Goal: Check status

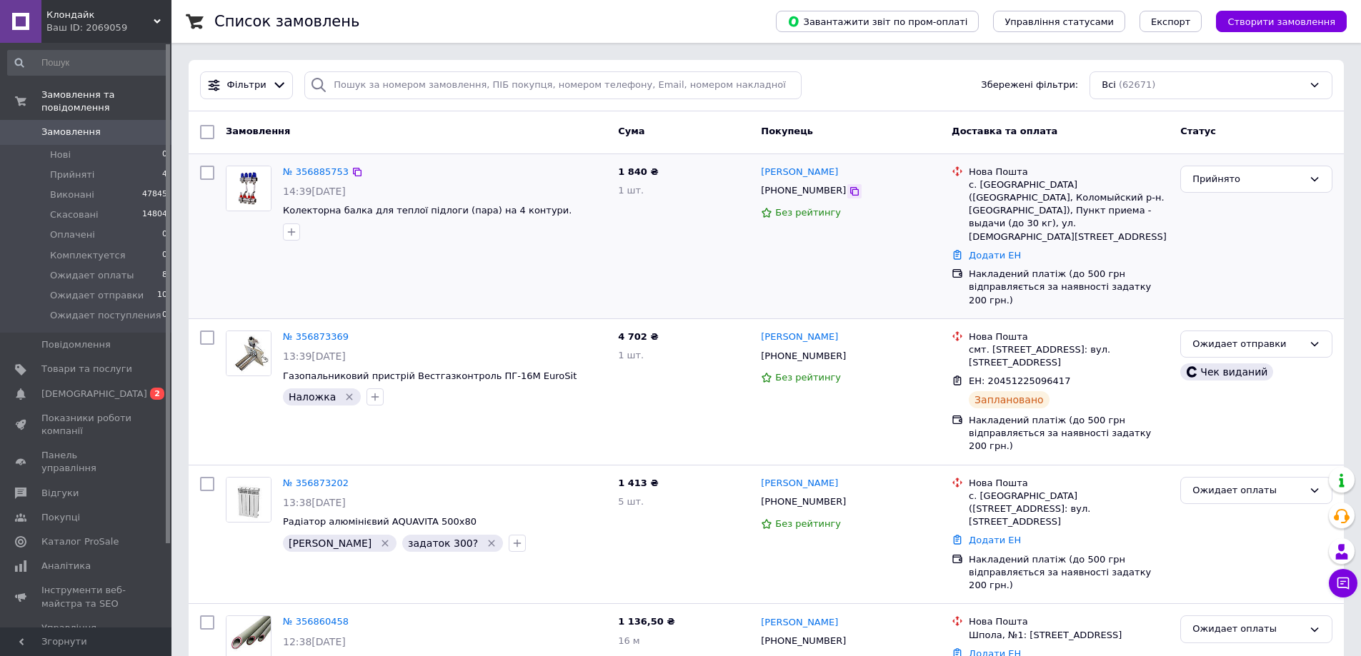
click at [849, 188] on icon at bounding box center [854, 191] width 11 height 11
click at [135, 269] on li "Ожидает оплаты 8" at bounding box center [88, 276] width 176 height 20
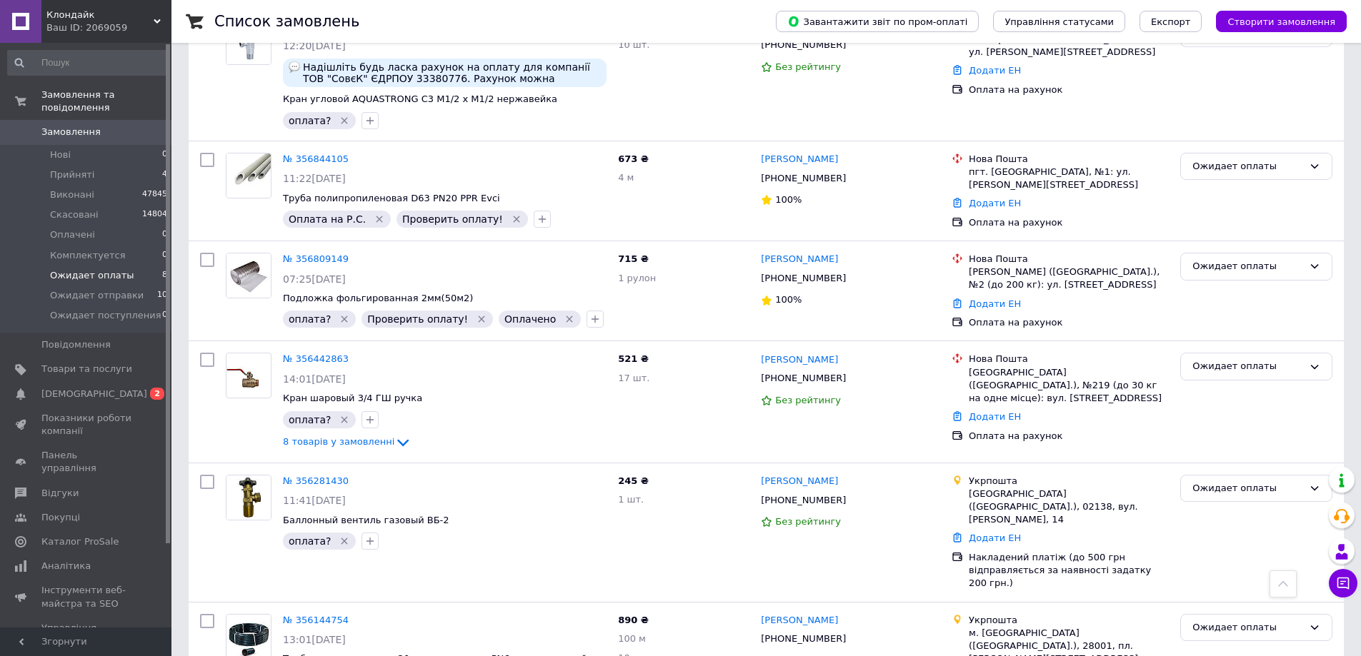
scroll to position [526, 0]
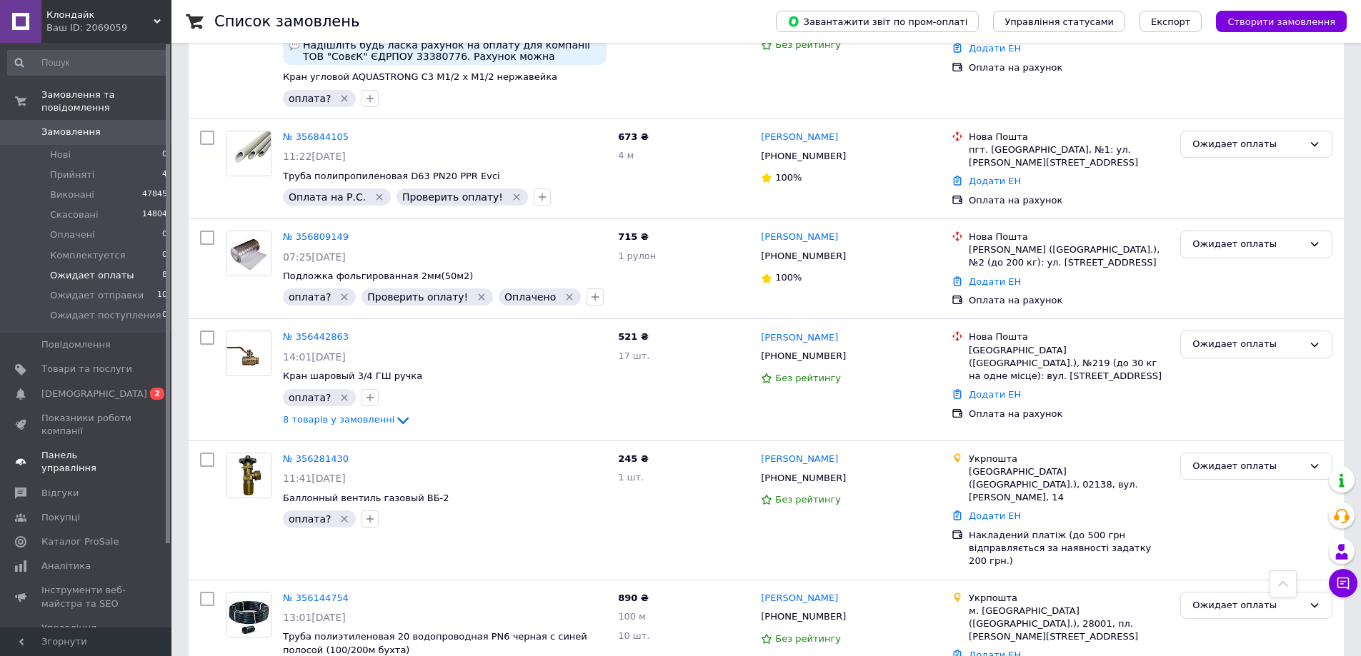
click at [121, 449] on span "Панель управління" at bounding box center [86, 462] width 91 height 26
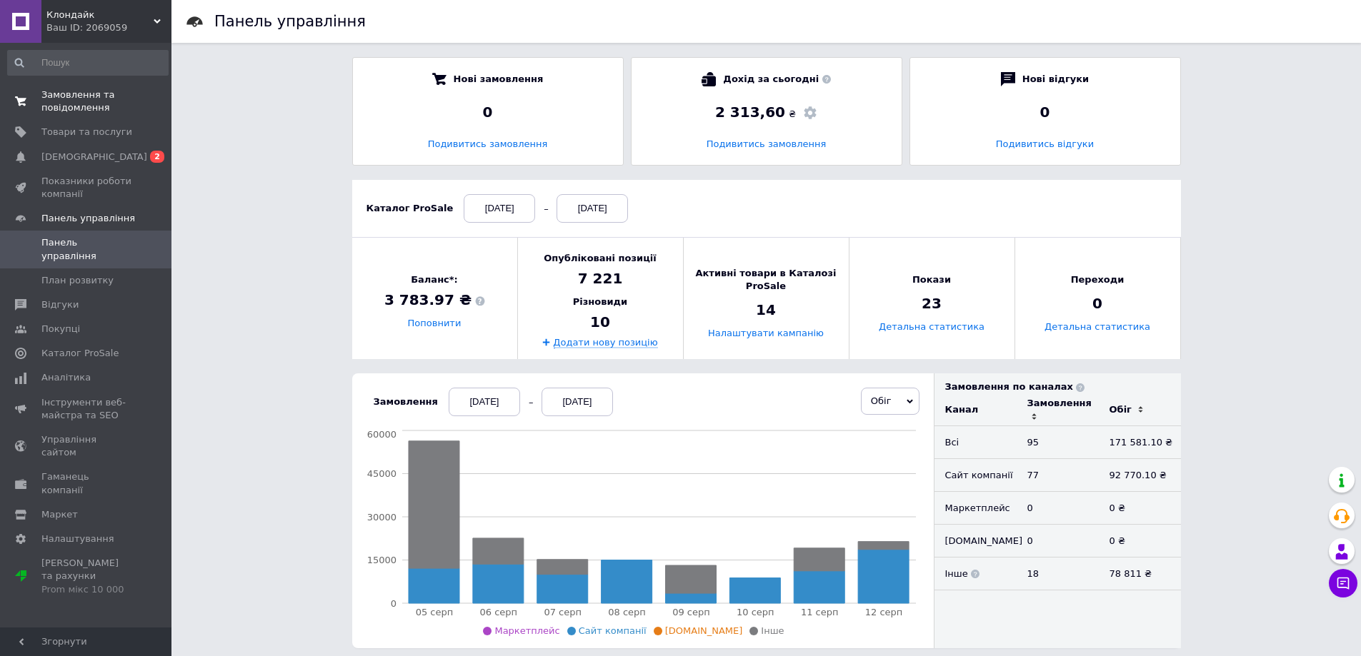
click at [102, 96] on span "Замовлення та повідомлення" at bounding box center [86, 102] width 91 height 26
